Goal: Information Seeking & Learning: Find specific page/section

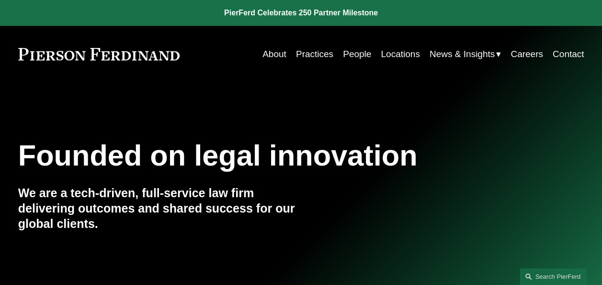
click at [346, 53] on link "People" at bounding box center [357, 54] width 28 height 18
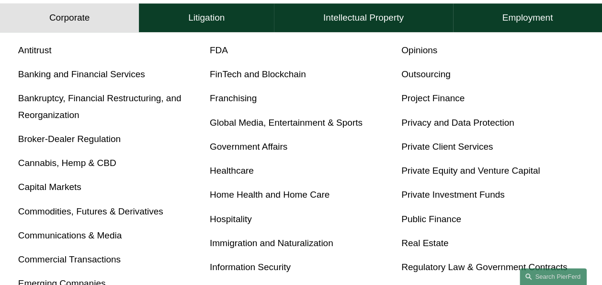
scroll to position [383, 0]
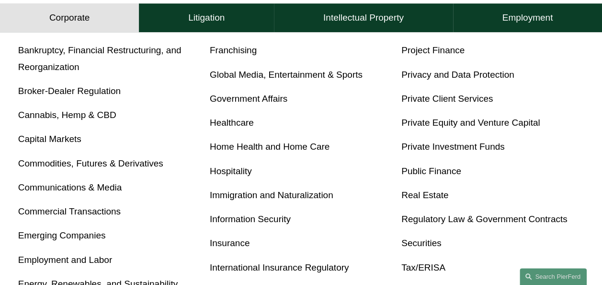
click at [169, 55] on link "Bankruptcy, Financial Restructuring, and Reorganization" at bounding box center [99, 58] width 163 height 26
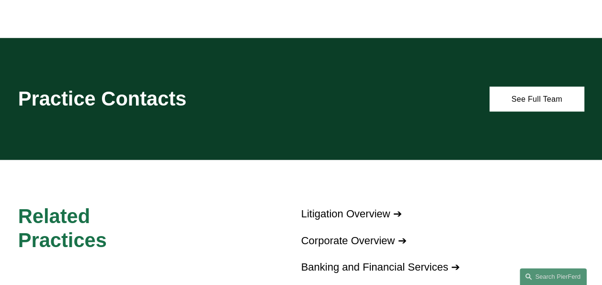
scroll to position [911, 0]
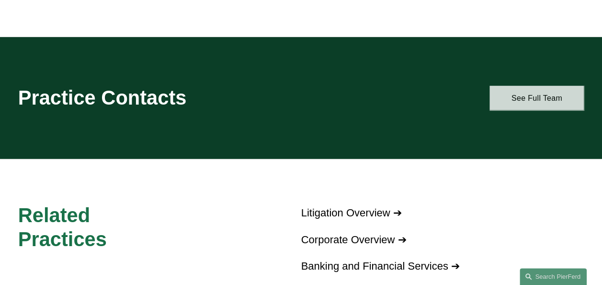
click at [526, 110] on link "See Full Team" at bounding box center [537, 98] width 94 height 24
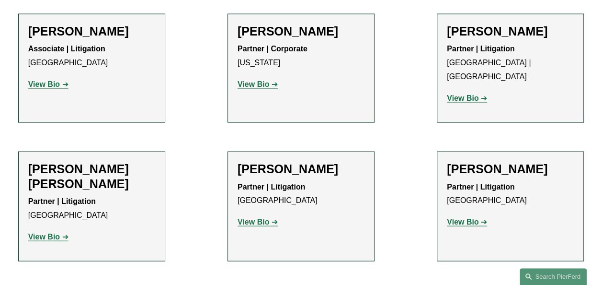
scroll to position [959, 0]
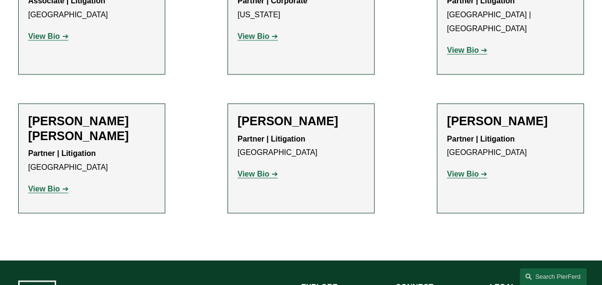
click at [52, 185] on strong "View Bio" at bounding box center [44, 189] width 32 height 8
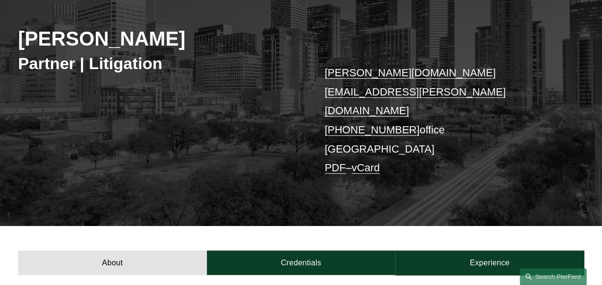
scroll to position [96, 0]
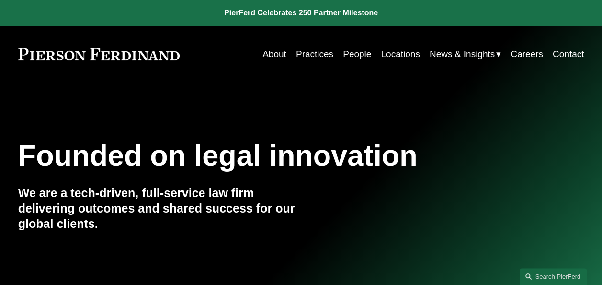
click at [363, 57] on link "People" at bounding box center [357, 54] width 28 height 18
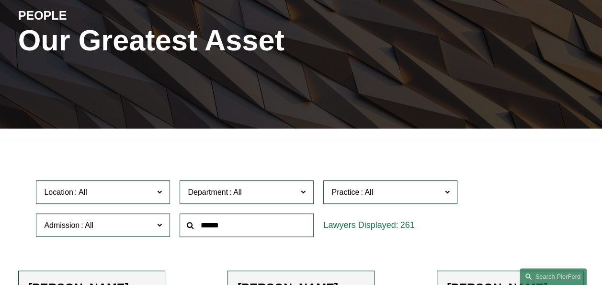
scroll to position [144, 0]
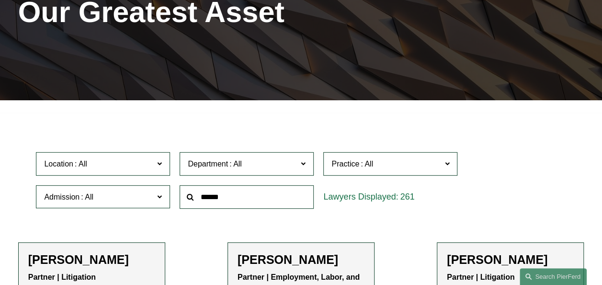
click at [200, 201] on input "text" at bounding box center [247, 196] width 134 height 23
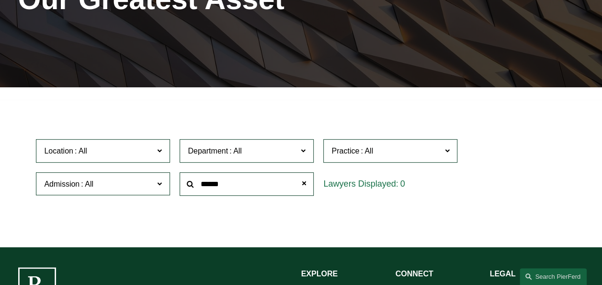
scroll to position [240, 0]
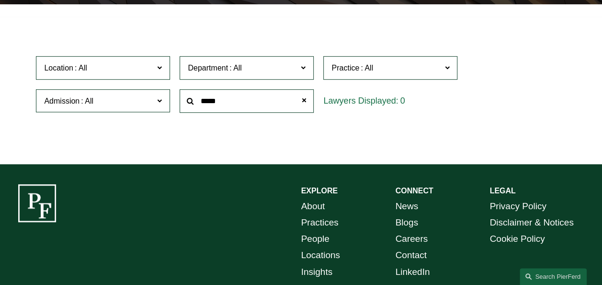
type input "*****"
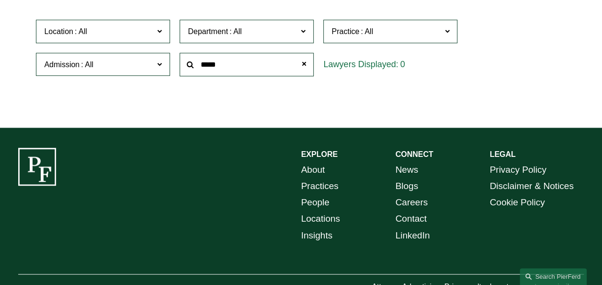
scroll to position [178, 0]
